Goal: Task Accomplishment & Management: Use online tool/utility

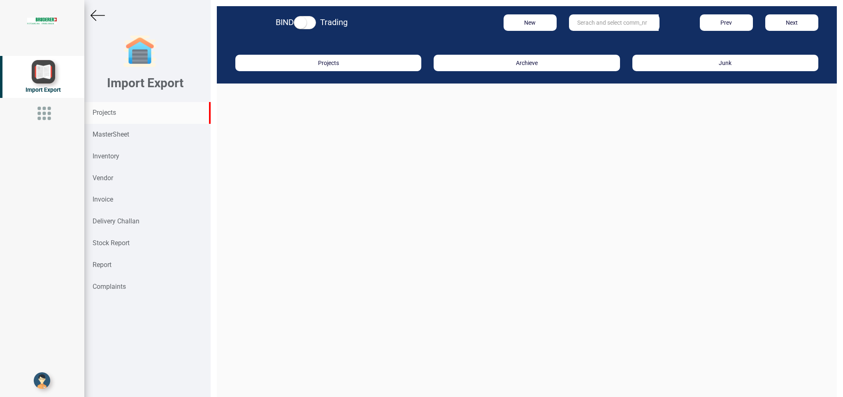
drag, startPoint x: 123, startPoint y: 113, endPoint x: 431, endPoint y: 145, distance: 309.6
click at [123, 112] on div "Projects" at bounding box center [147, 113] width 126 height 22
click at [574, 24] on input "text" at bounding box center [614, 22] width 90 height 16
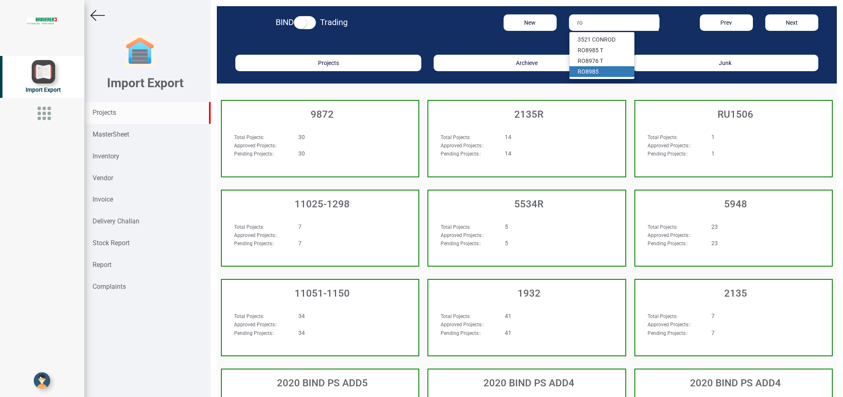
click at [600, 71] on link "RO 8985" at bounding box center [602, 71] width 65 height 11
type input "RO 8985"
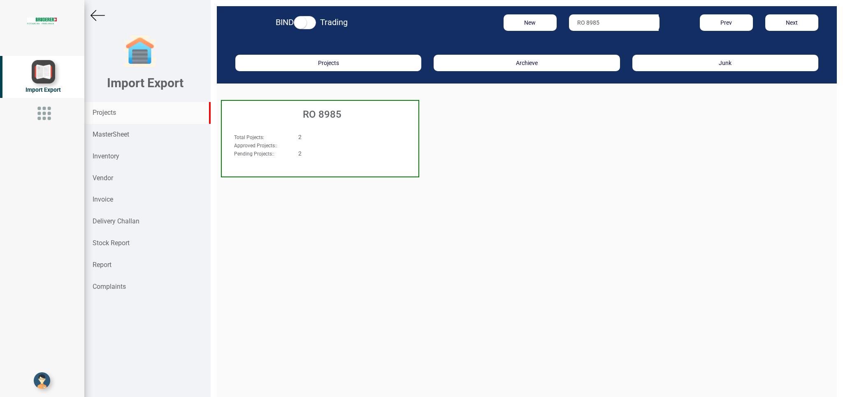
click at [358, 154] on div "2" at bounding box center [337, 153] width 90 height 8
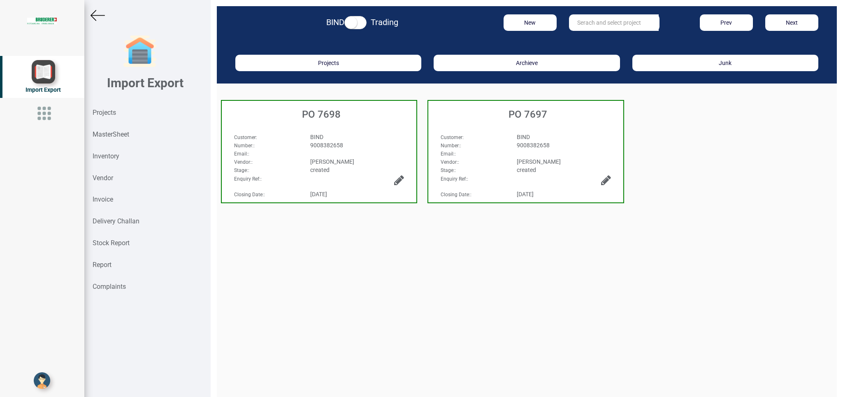
click at [566, 144] on div "9008382658" at bounding box center [564, 145] width 107 height 8
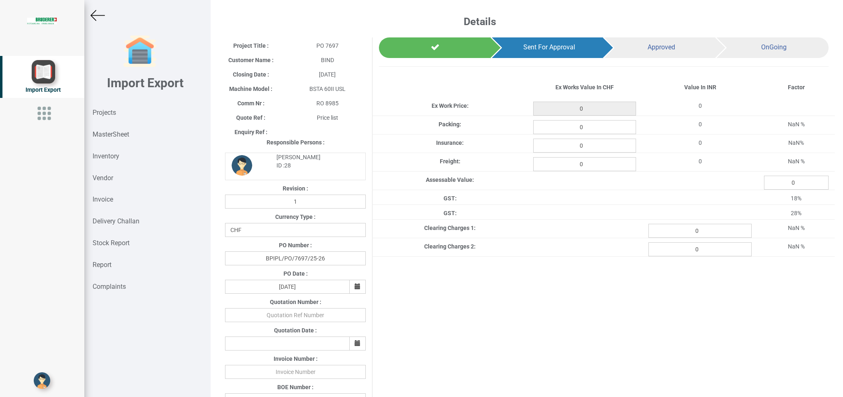
type input "35549.700000000004"
click at [96, 18] on img at bounding box center [98, 15] width 14 height 14
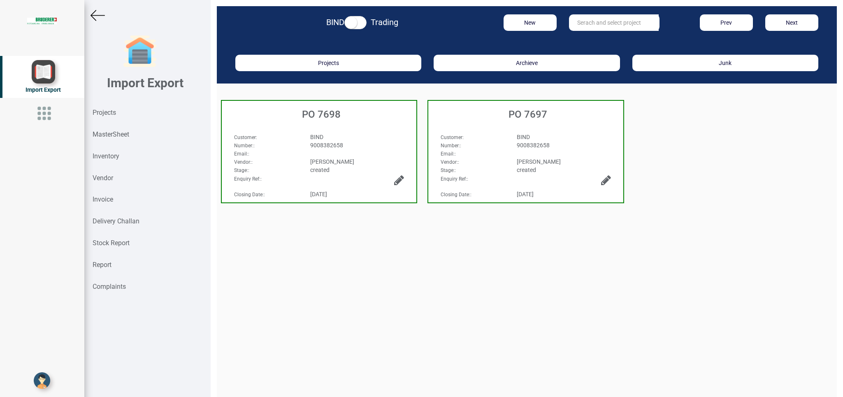
click at [601, 176] on icon at bounding box center [606, 181] width 10 height 12
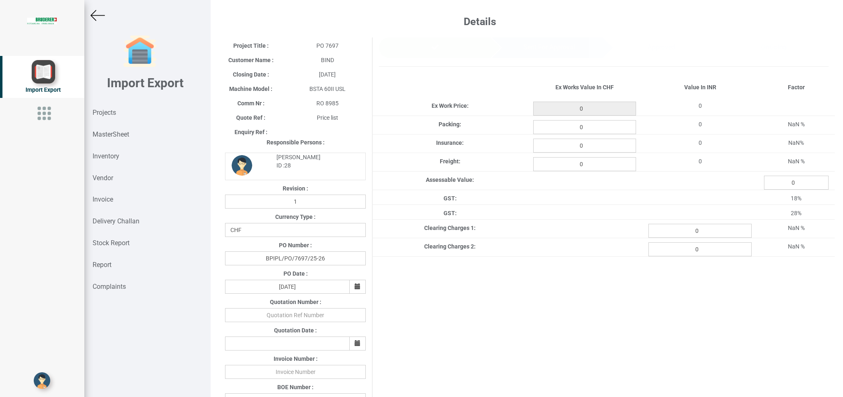
click at [93, 15] on img at bounding box center [98, 15] width 14 height 14
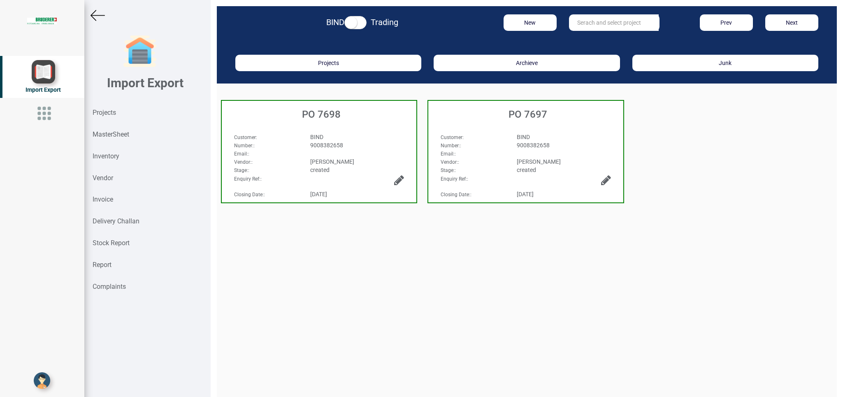
click at [601, 179] on icon at bounding box center [606, 181] width 10 height 12
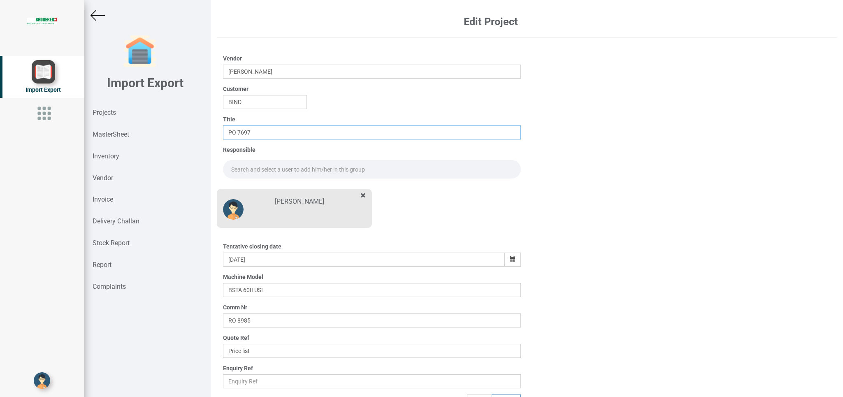
drag, startPoint x: 259, startPoint y: 134, endPoint x: 306, endPoint y: 133, distance: 46.9
click at [259, 133] on input "PO 7697" at bounding box center [372, 133] width 298 height 14
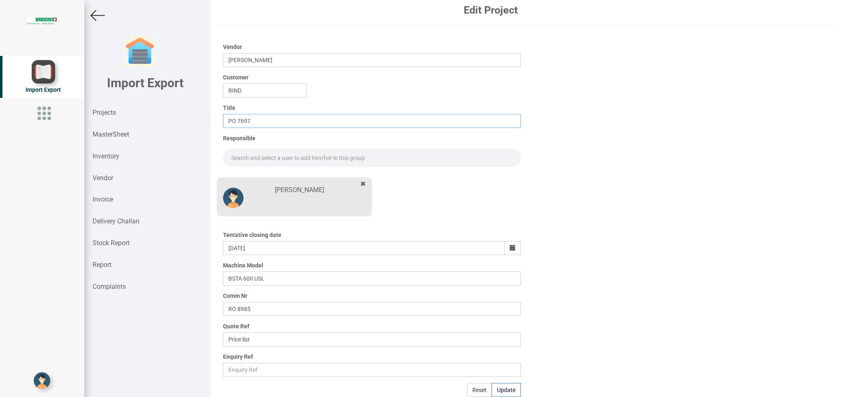
type input "PO 7697"
click at [98, 18] on img at bounding box center [98, 15] width 14 height 14
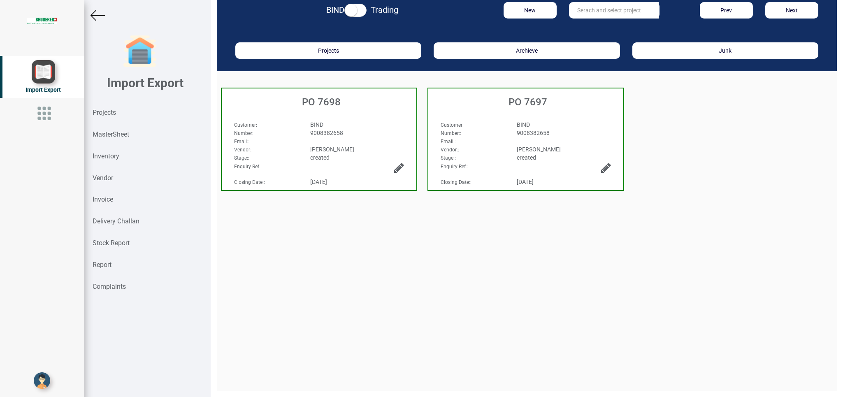
scroll to position [12, 0]
click at [540, 145] on div "[PERSON_NAME]" at bounding box center [564, 149] width 107 height 8
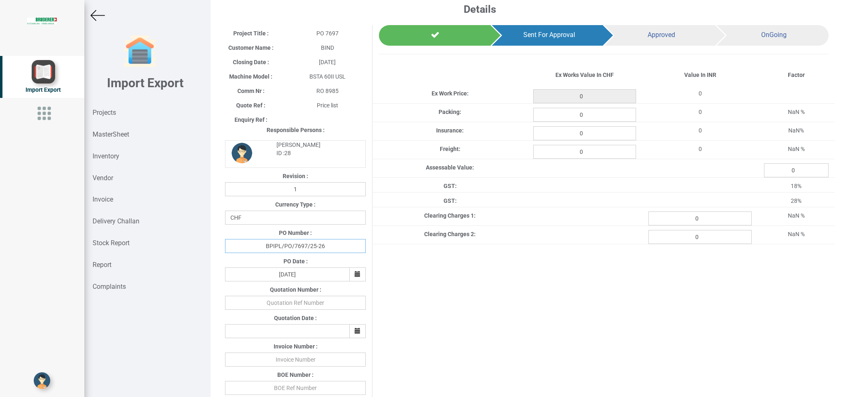
drag, startPoint x: 305, startPoint y: 259, endPoint x: 340, endPoint y: 256, distance: 35.9
click at [305, 253] on input "BPIPL/PO/7697/25-26" at bounding box center [295, 246] width 141 height 14
type input "35549.700000000004"
click at [307, 253] on input "BPIPL/PO/7697/25-26" at bounding box center [295, 246] width 141 height 14
type input "BPIPL/PO/7697R1/25-26"
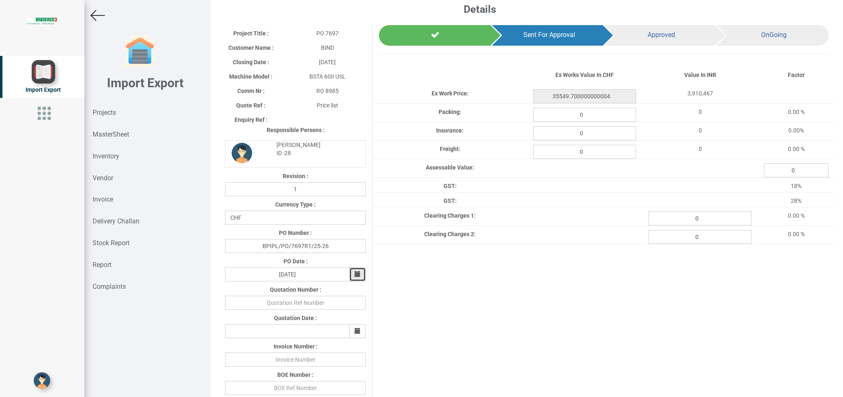
click at [355, 277] on icon "button" at bounding box center [358, 274] width 6 height 6
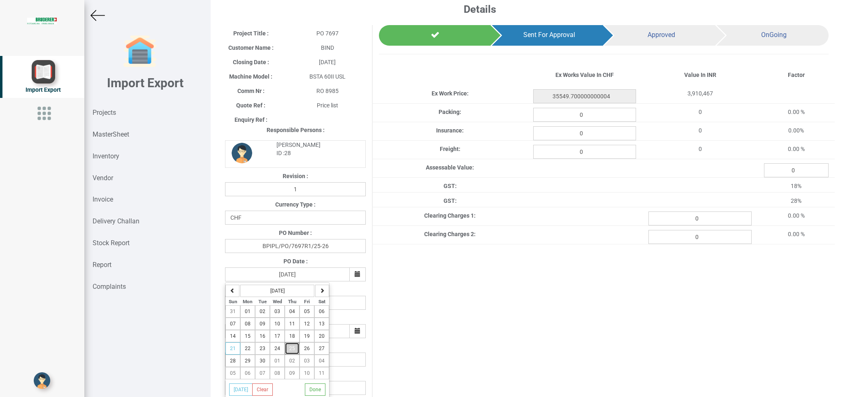
click at [295, 355] on button "25" at bounding box center [292, 348] width 15 height 12
type input "[DATE]"
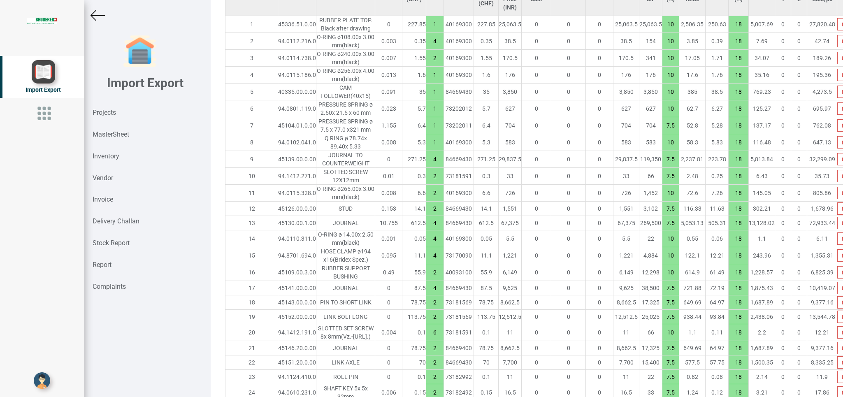
scroll to position [659, 0]
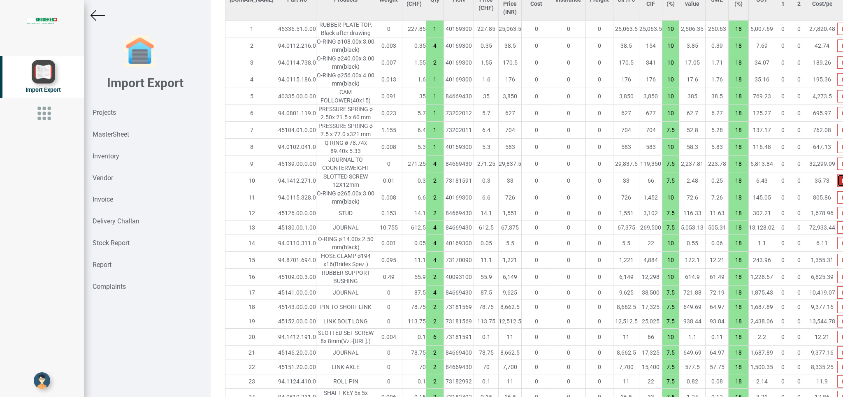
click at [838, 175] on button "button" at bounding box center [844, 181] width 13 height 12
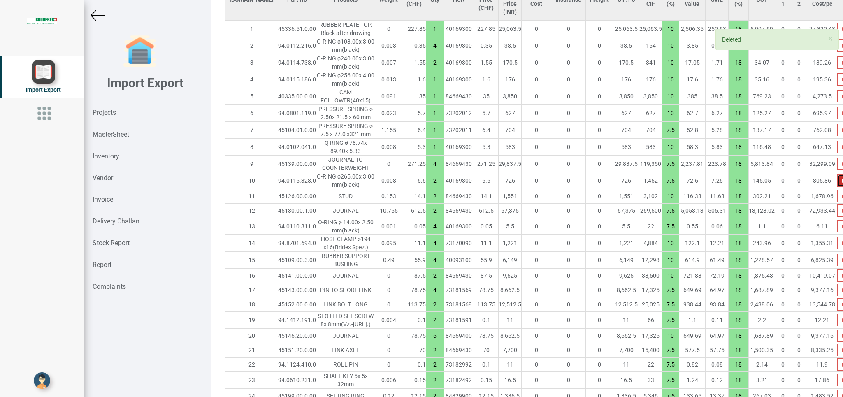
type input "35549.100000000006"
type input "10"
type input "7.5"
type input "4"
type input "10"
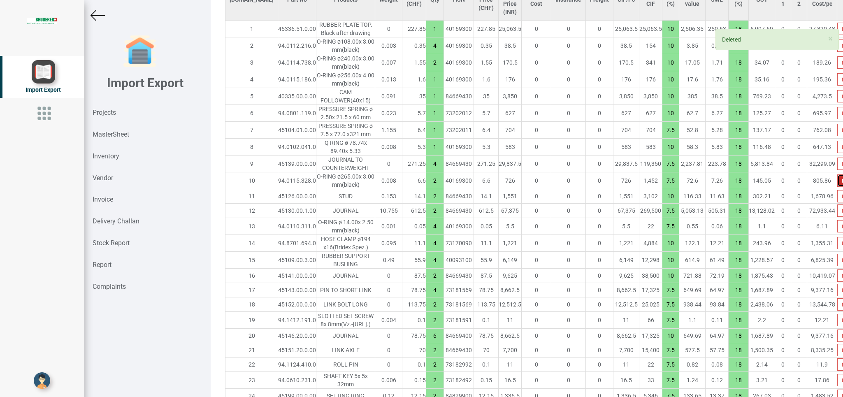
type input "2"
type input "4"
type input "7.5"
type input "2"
type input "6"
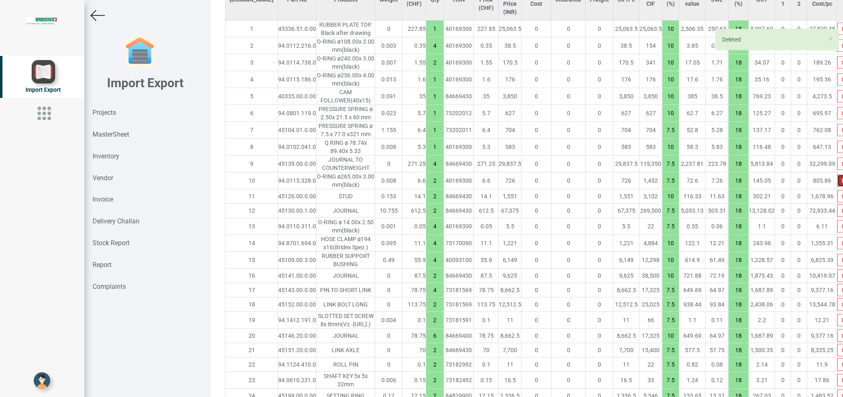
type input "10"
type input "2"
type input "7.5"
type input "4"
type input "10"
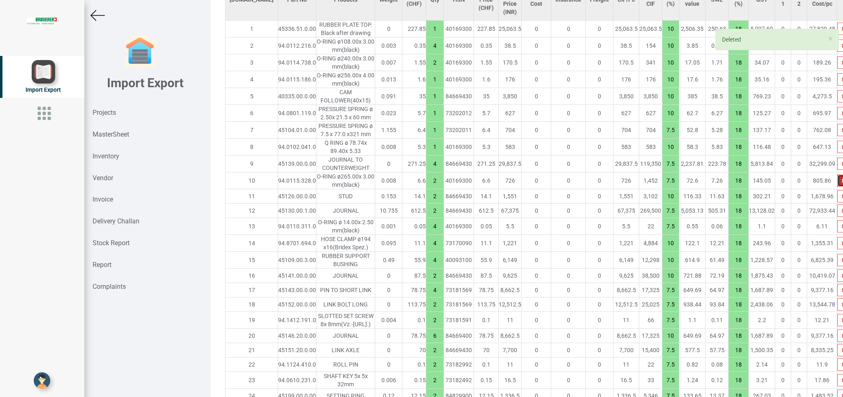
type input "2"
type input "6"
type input "2"
type input "1"
type input "20"
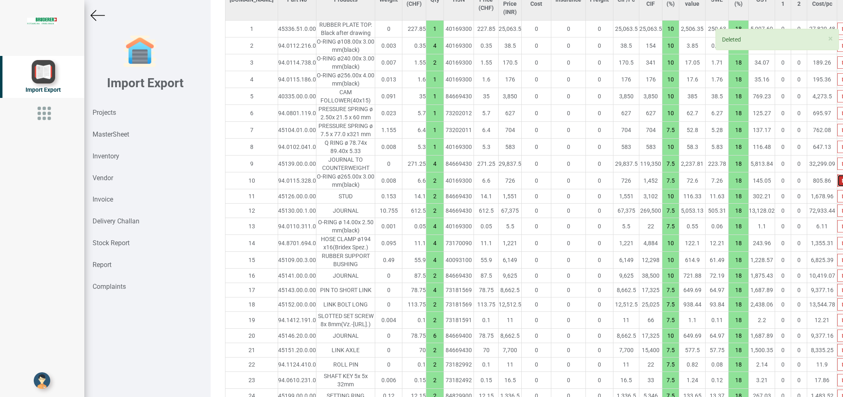
type input "7.5"
type input "4"
type input "12"
type input "10"
type input "1"
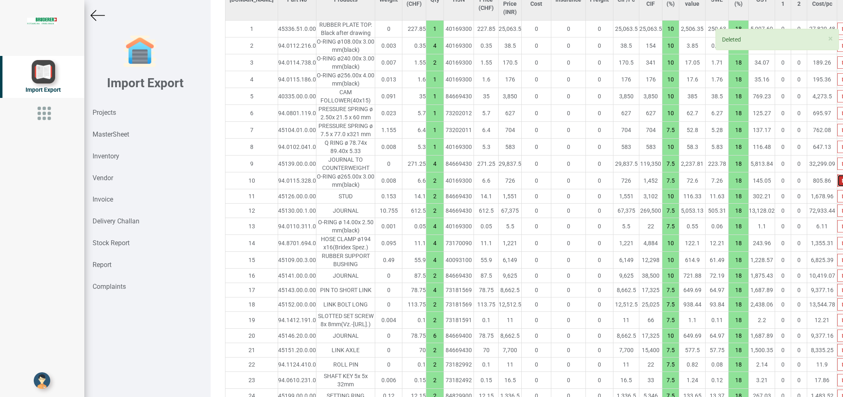
type input "2"
type input "4"
type input "2"
type input "16"
type input "6"
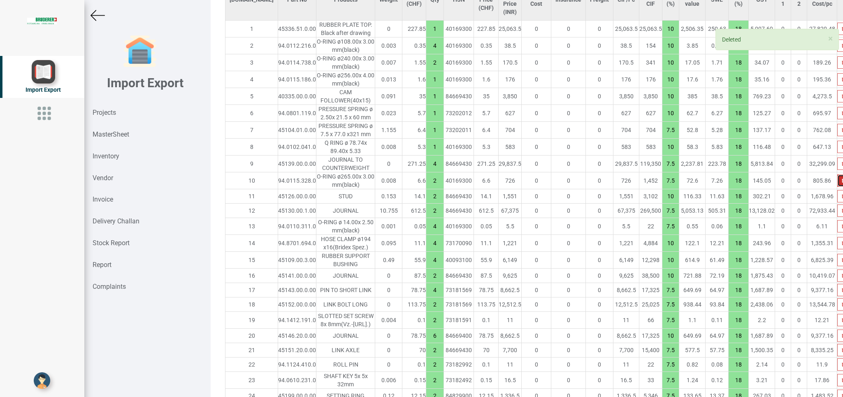
type input "1"
type input "7.5"
type input "2"
type input "10"
type input "7.5"
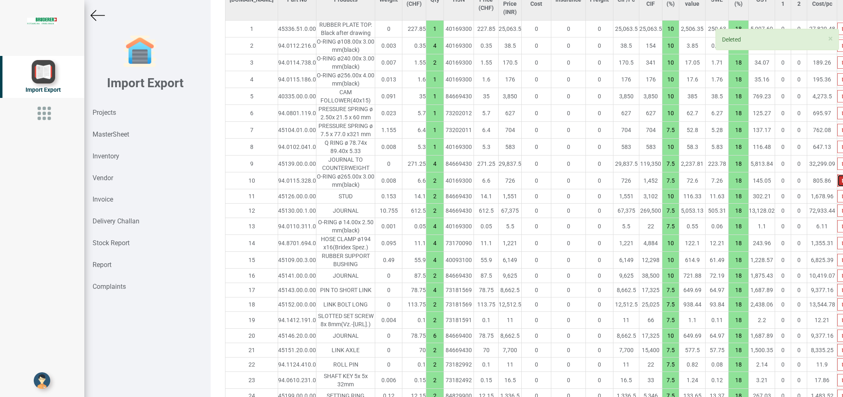
type input "6"
type input "10"
type input "1"
type input "7.5"
type input "2"
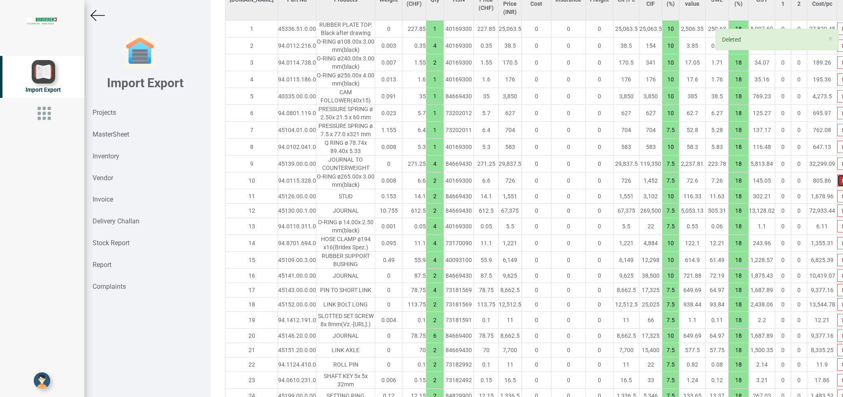
type input "1"
type input "10"
type input "2"
type input "1"
type input "15"
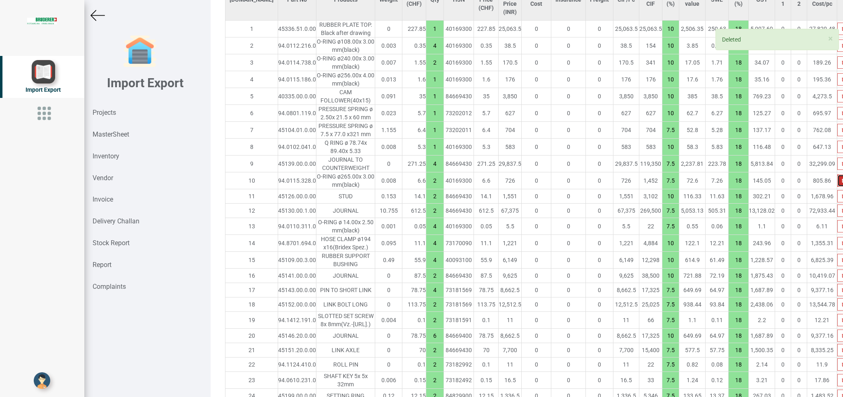
type input "7.5"
type input "2"
type input "15"
type input "1"
type input "7.5"
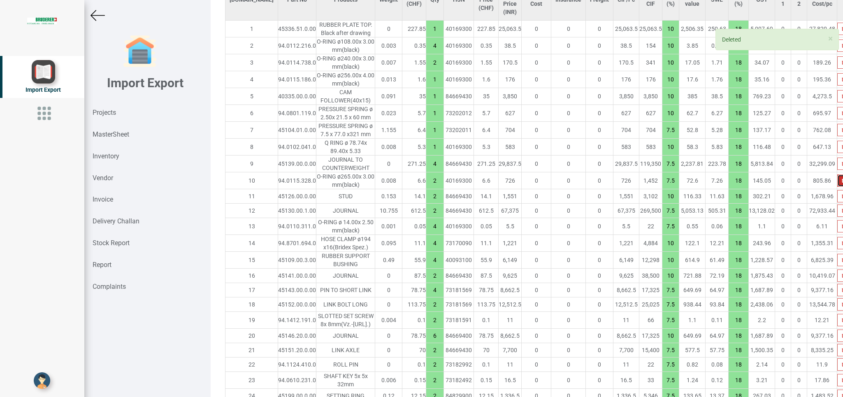
type input "4"
type input "10"
type input "2"
type input "7.5"
type input "4"
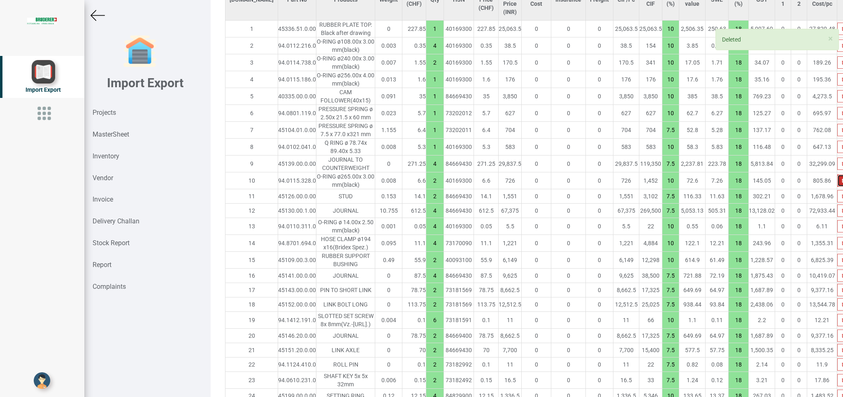
type input "10"
type input "7.5"
type input "10"
type input "16"
type input "8"
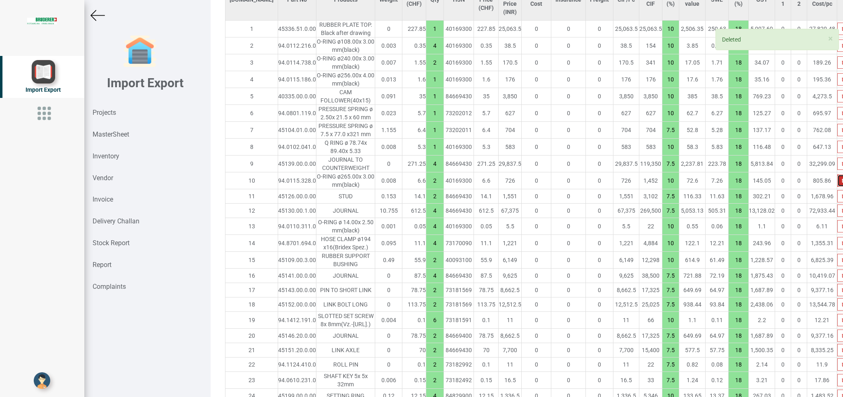
type input "4"
type input "25"
type input "7.5"
type input "30"
type input "10"
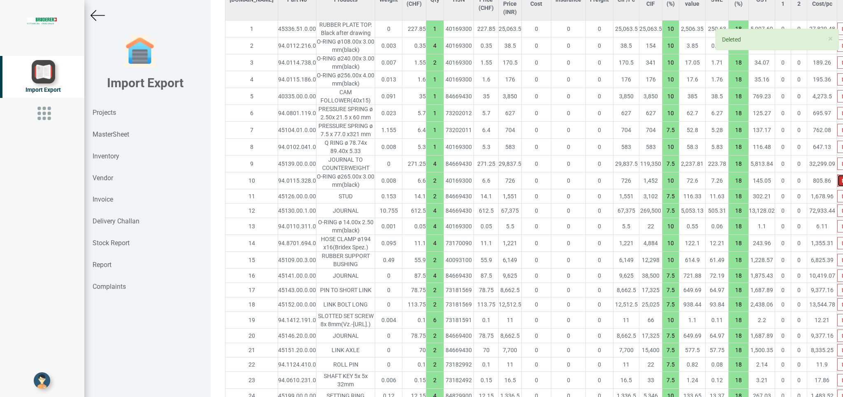
type input "4"
type input "8"
type input "1"
type input "15"
type input "4"
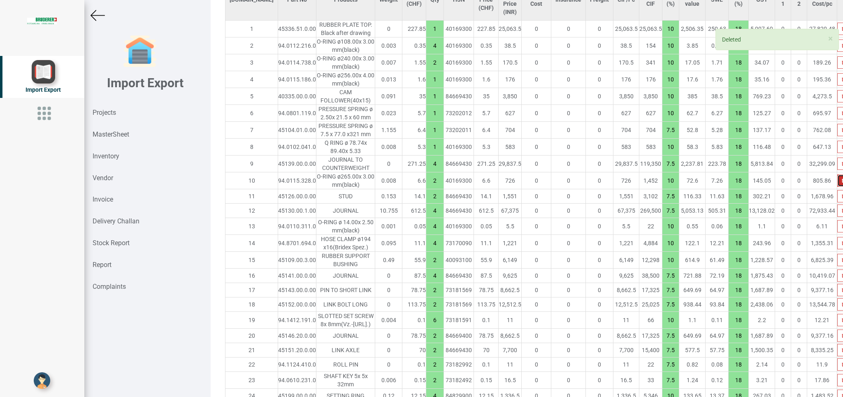
type input "10"
type input "2"
type input "1"
type input "2"
type input "1"
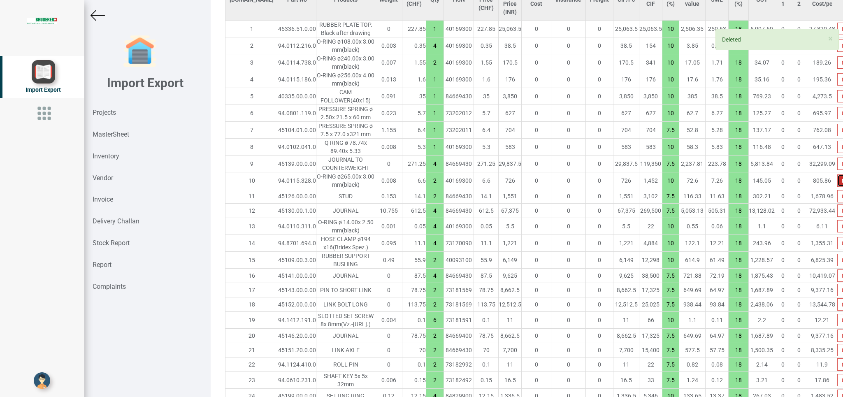
type input "7.5"
type input "24"
type input "4"
type input "1"
type input "2"
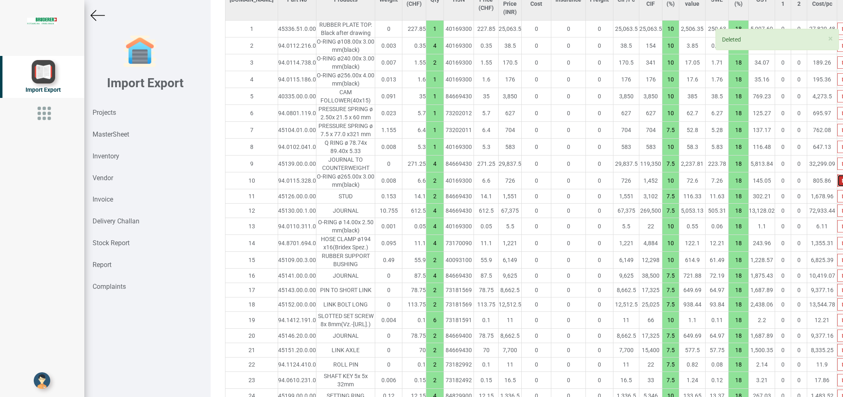
type input "4"
type input "6"
type input "10"
type input "7.5"
type input "1"
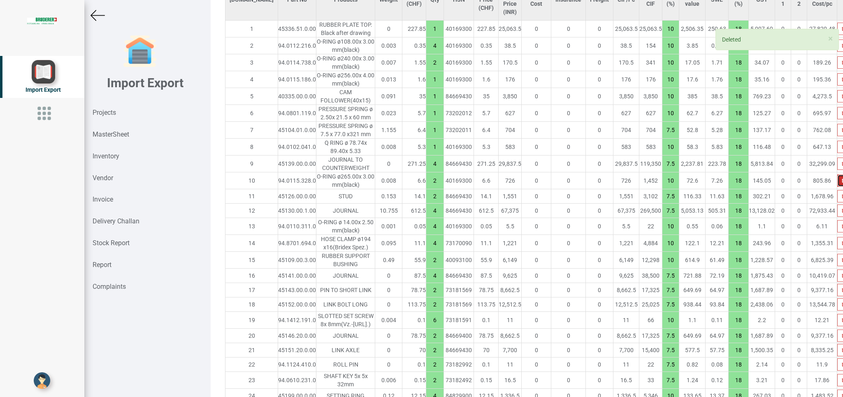
type input "2"
type input "4"
type input "6"
type input "10"
type input "2"
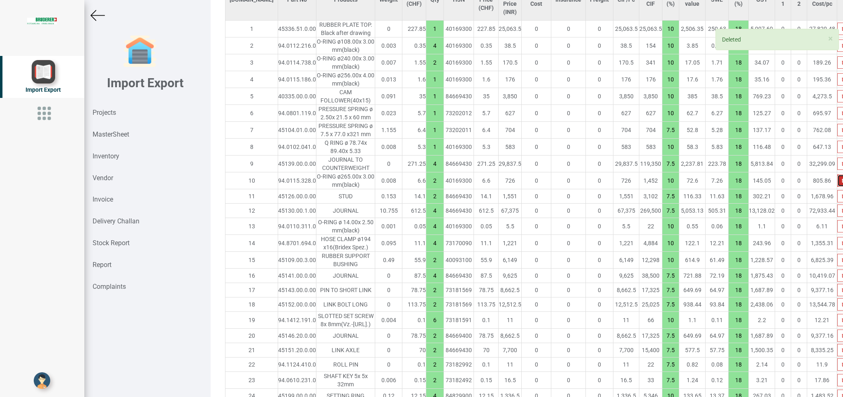
type input "7.5"
type input "10"
type input "1"
type input "7.5"
type input "2"
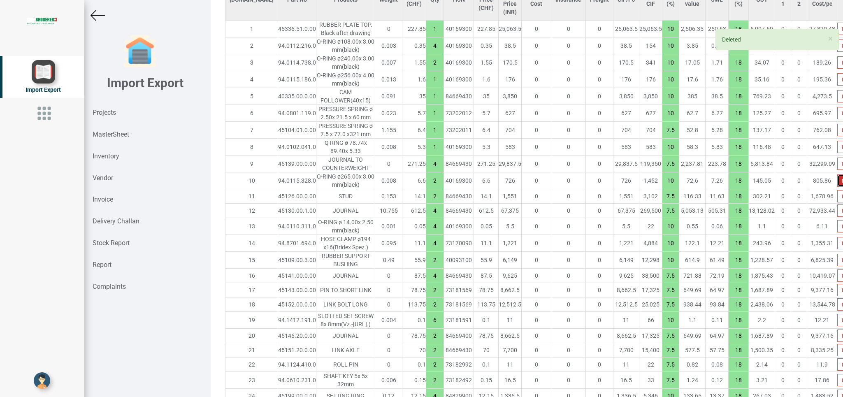
type input "10"
type input "3"
type input "7.5"
type input "6"
type input "16"
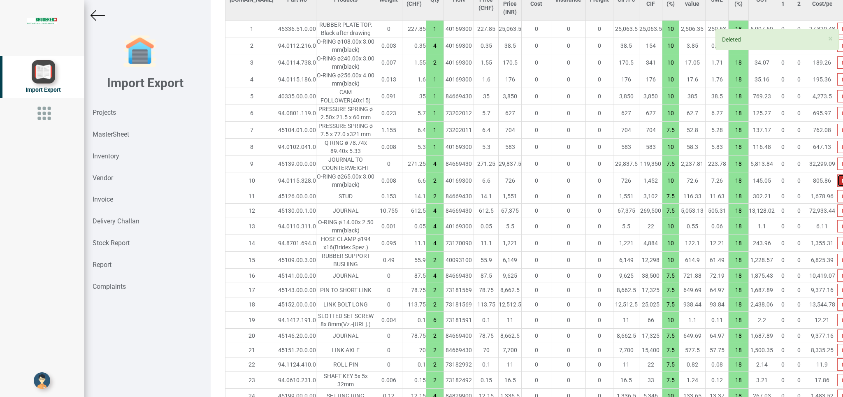
type input "10"
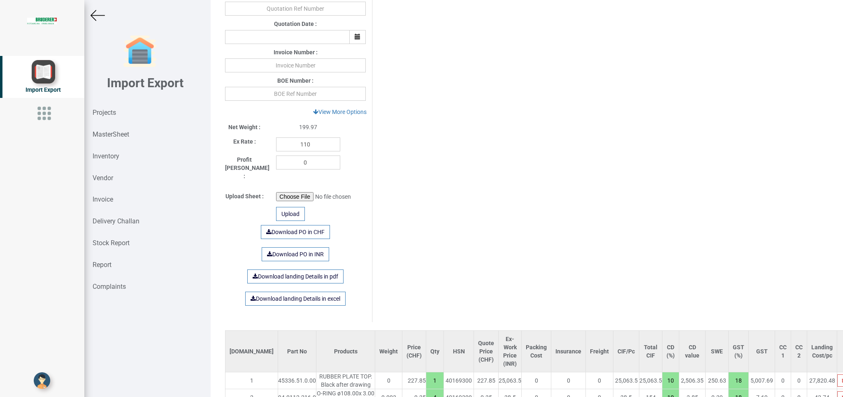
scroll to position [338, 0]
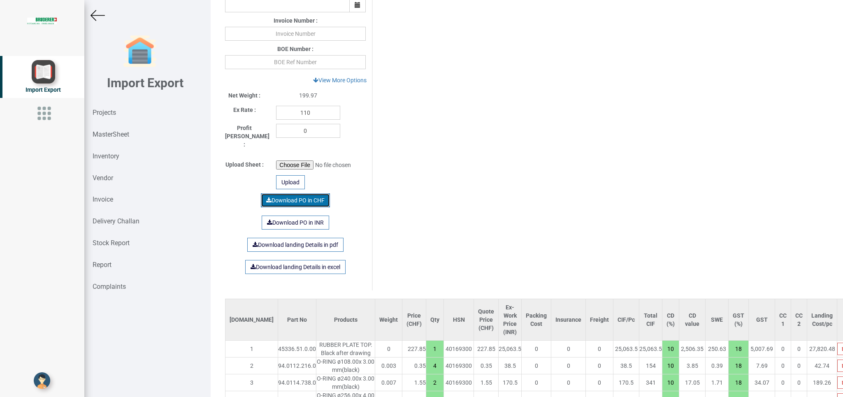
click at [305, 193] on link "Download PO in CHF" at bounding box center [295, 200] width 69 height 14
